Goal: Transaction & Acquisition: Purchase product/service

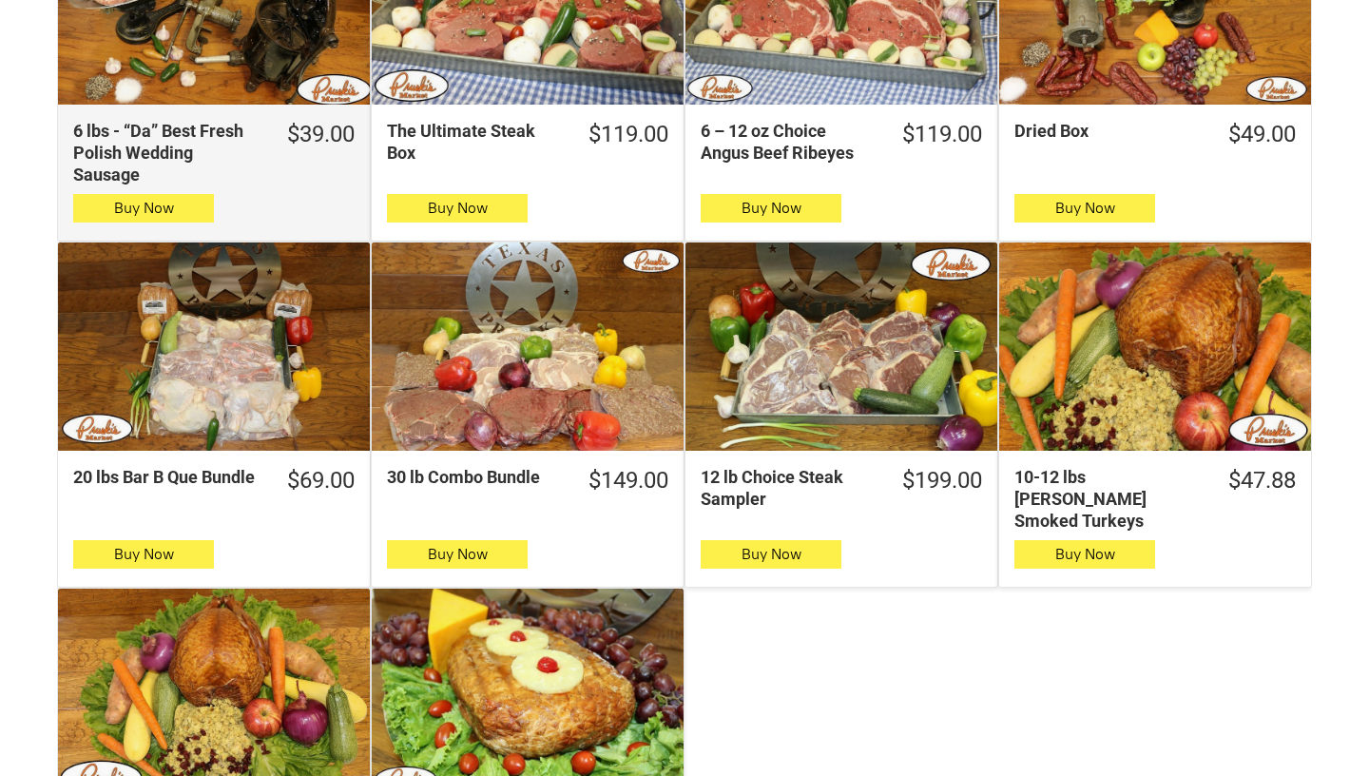
scroll to position [944, 0]
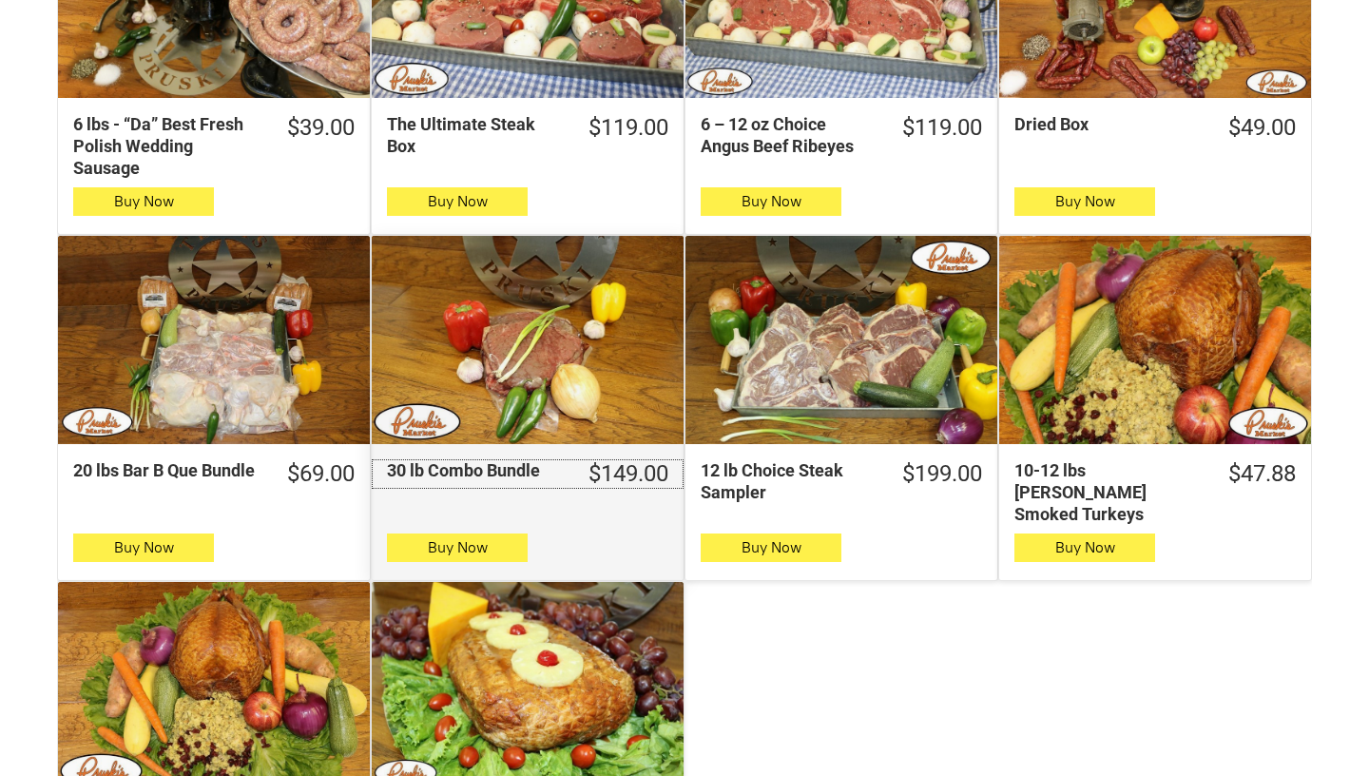
click at [396, 472] on div "30 lb Combo Bundle" at bounding box center [473, 470] width 173 height 22
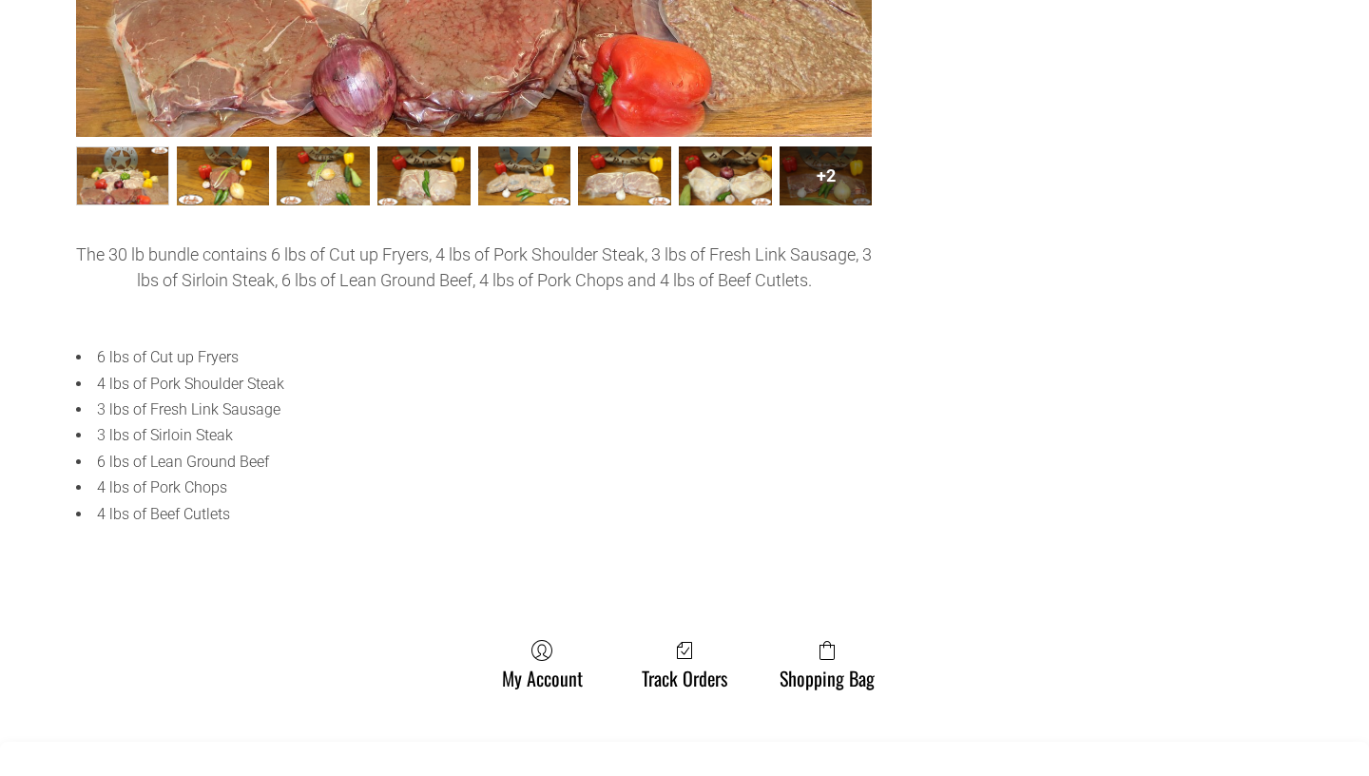
scroll to position [802, 0]
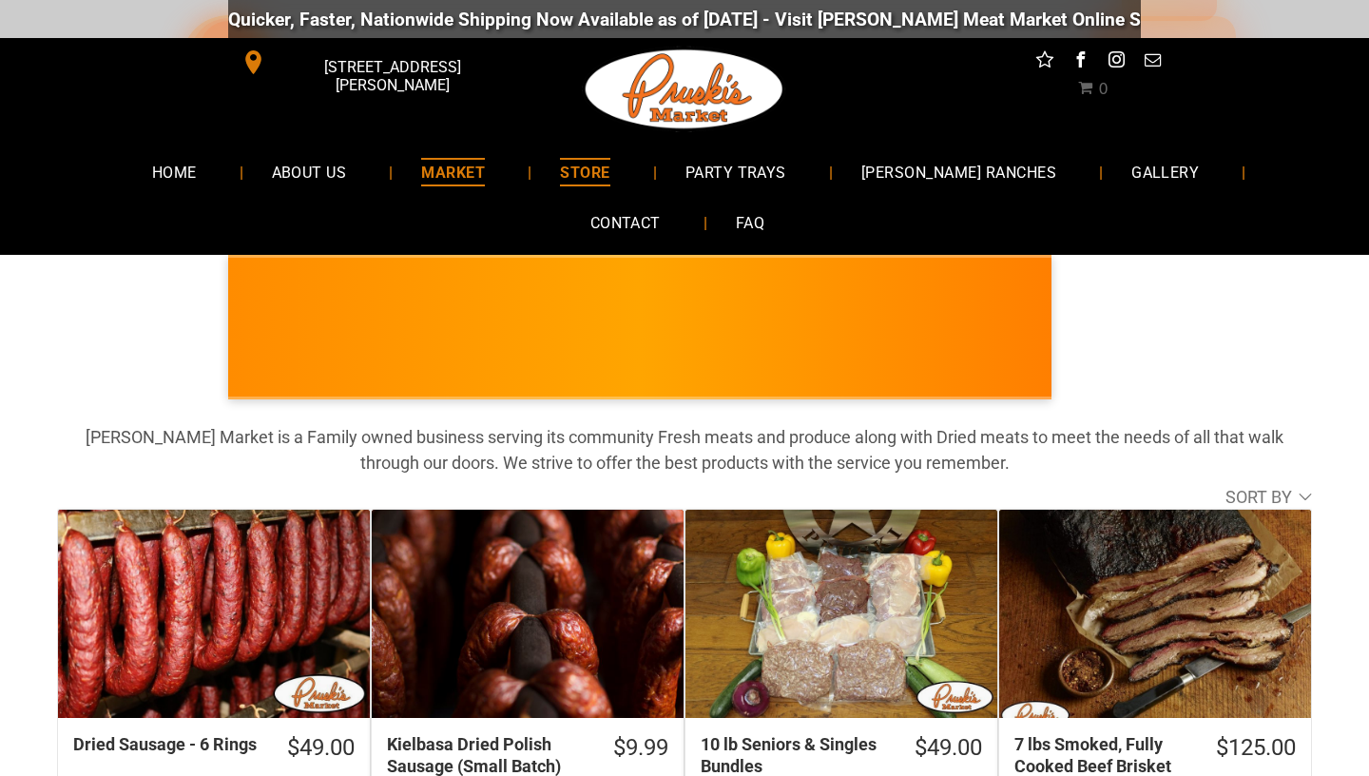
click at [421, 180] on span "MARKET" at bounding box center [453, 172] width 64 height 28
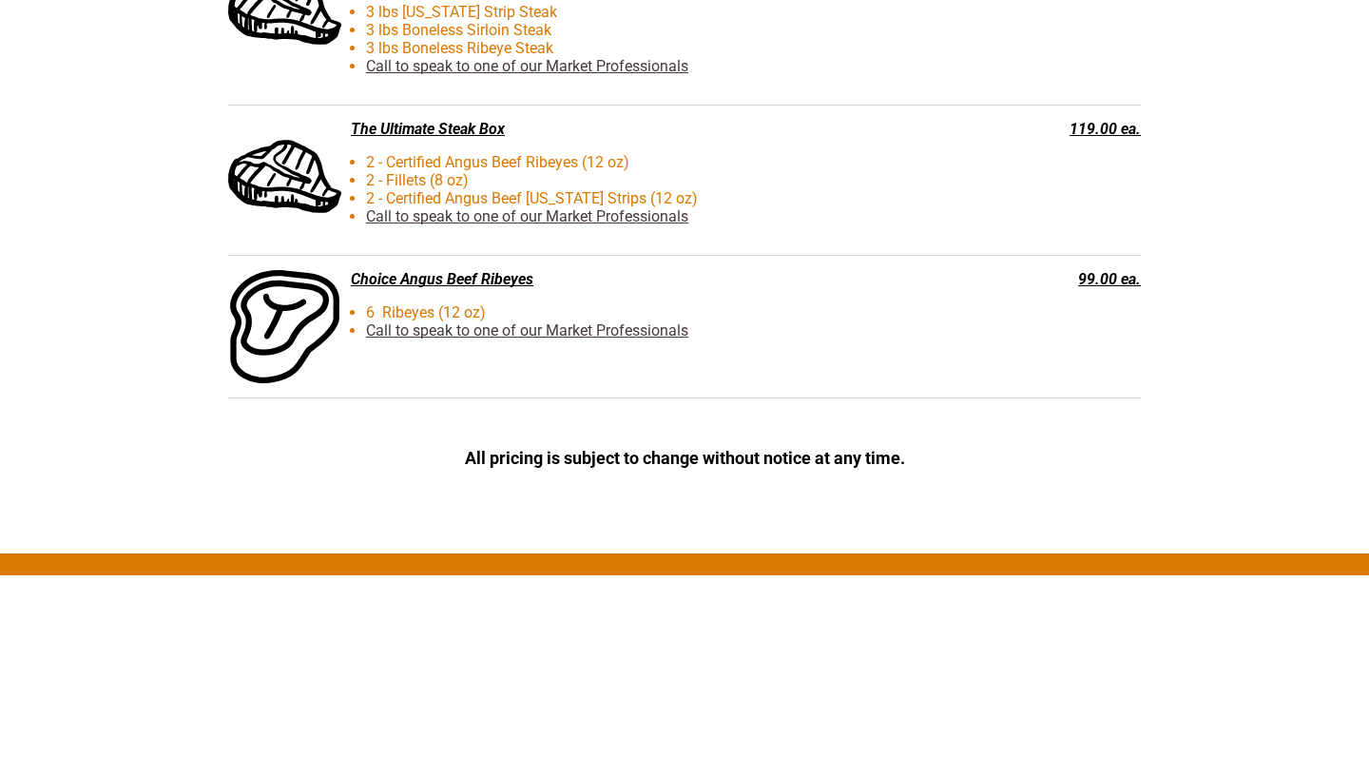
scroll to position [4952, 0]
